Goal: Navigation & Orientation: Understand site structure

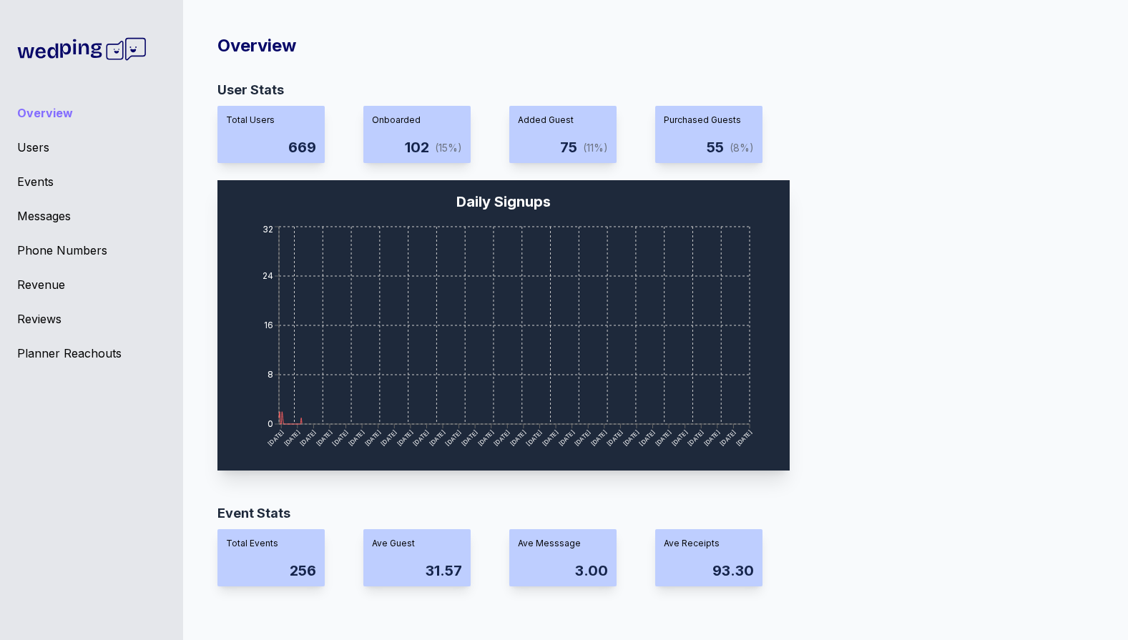
click at [36, 149] on div "Users" at bounding box center [91, 147] width 149 height 17
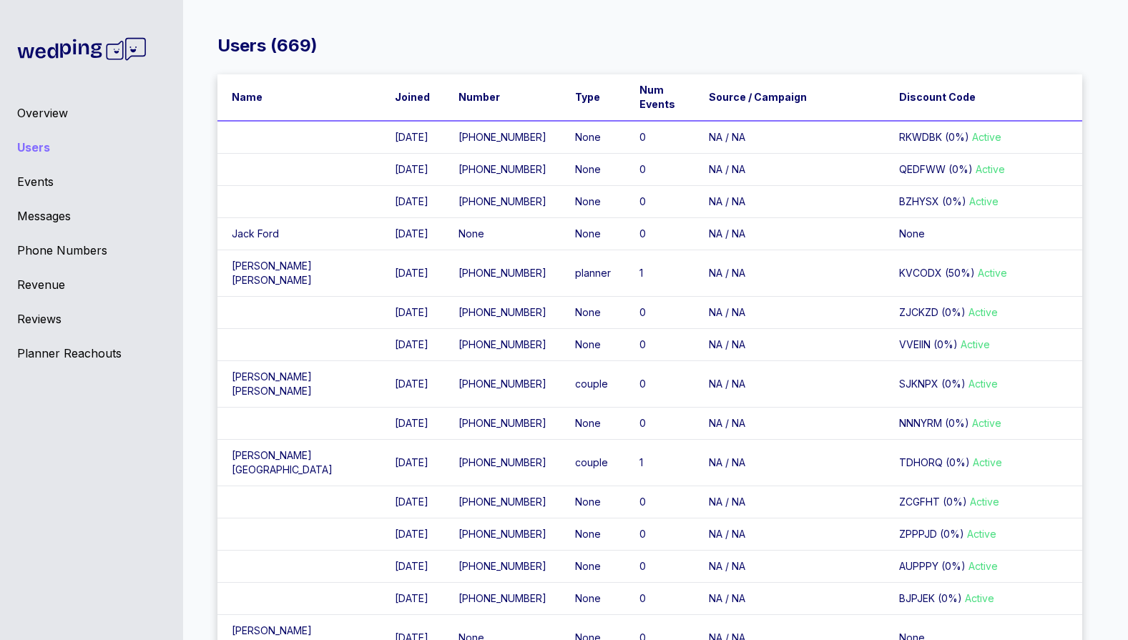
click at [49, 212] on div "Messages" at bounding box center [91, 215] width 149 height 17
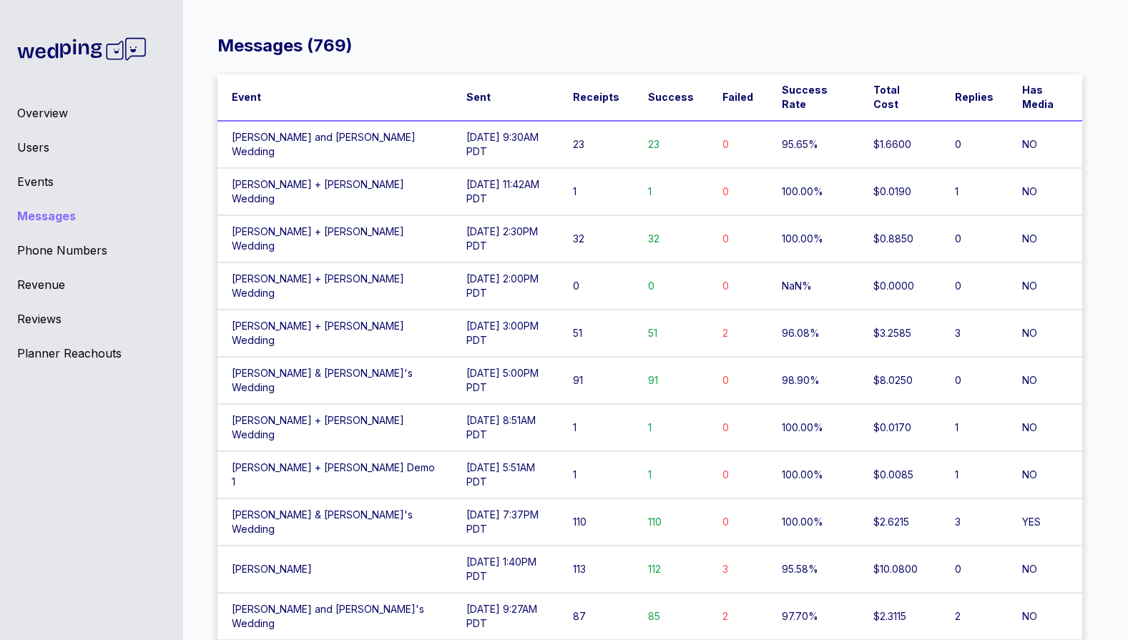
click at [47, 110] on div "Overview" at bounding box center [91, 112] width 149 height 17
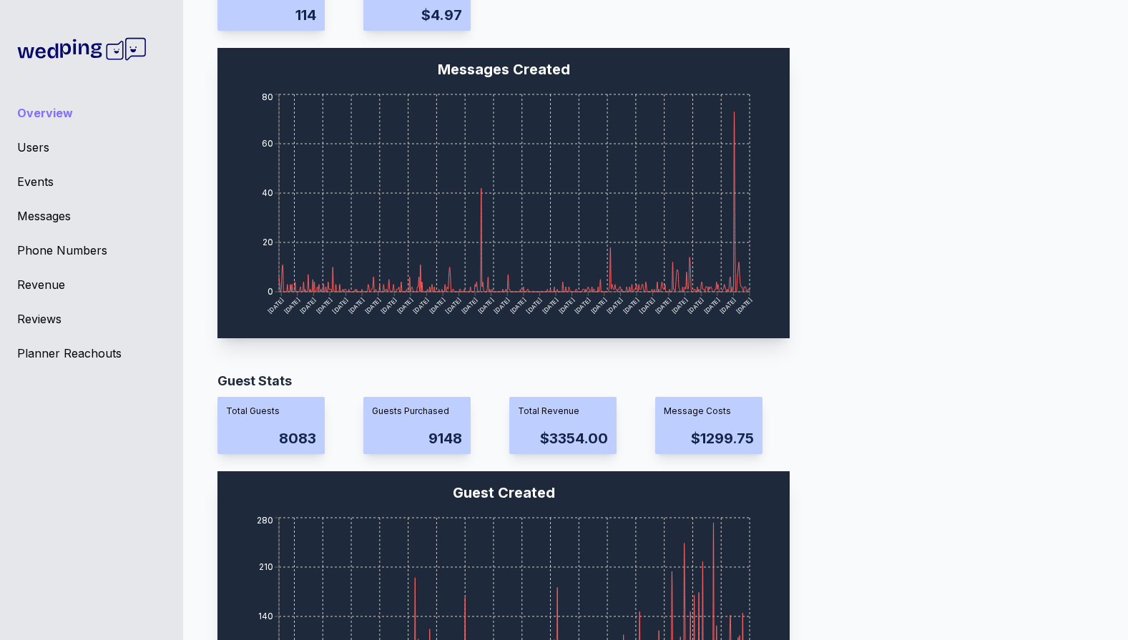
scroll to position [1048, 0]
